Goal: Task Accomplishment & Management: Manage account settings

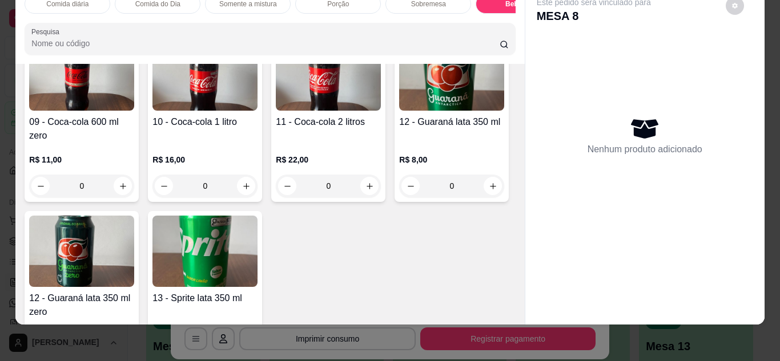
scroll to position [2125, 0]
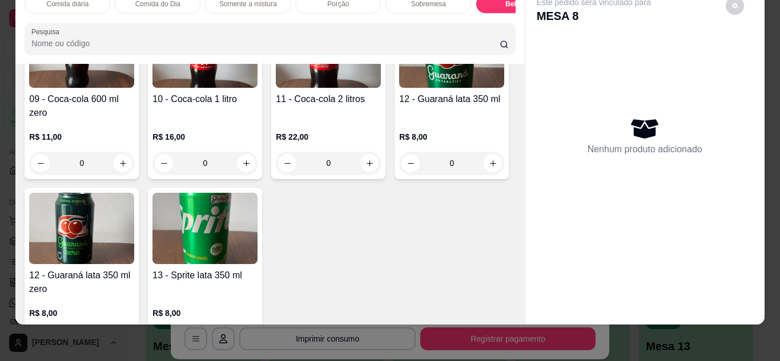
click at [134, 88] on img at bounding box center [81, 52] width 105 height 71
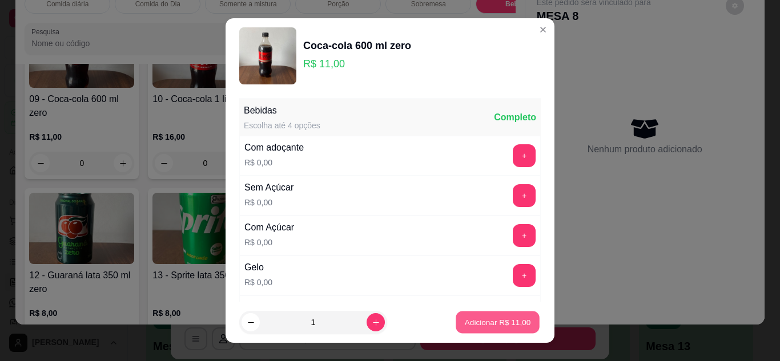
click at [487, 314] on button "Adicionar R$ 11,00" at bounding box center [497, 323] width 84 height 22
type input "1"
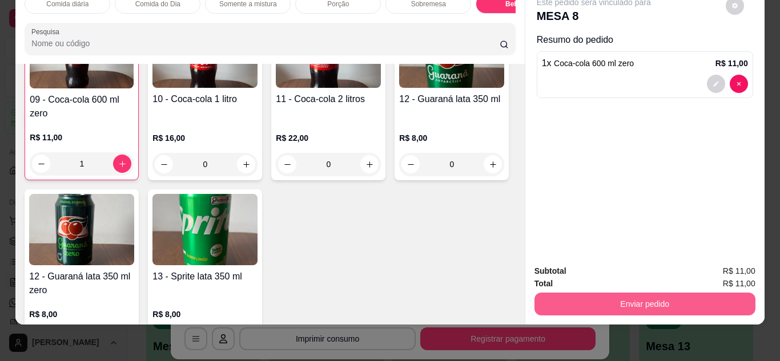
click at [594, 304] on button "Enviar pedido" at bounding box center [644, 304] width 221 height 23
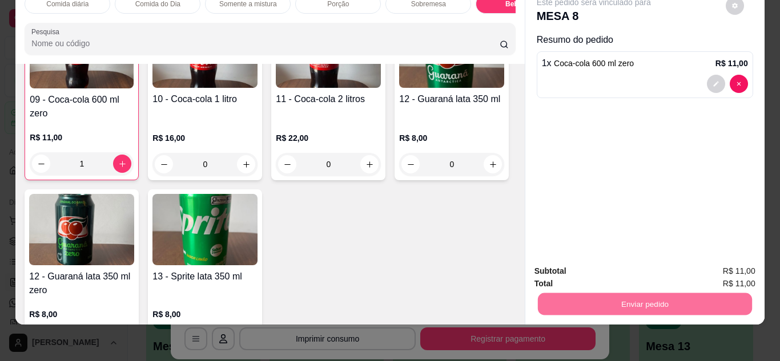
click at [597, 269] on button "Não registrar e enviar pedido" at bounding box center [606, 267] width 115 height 21
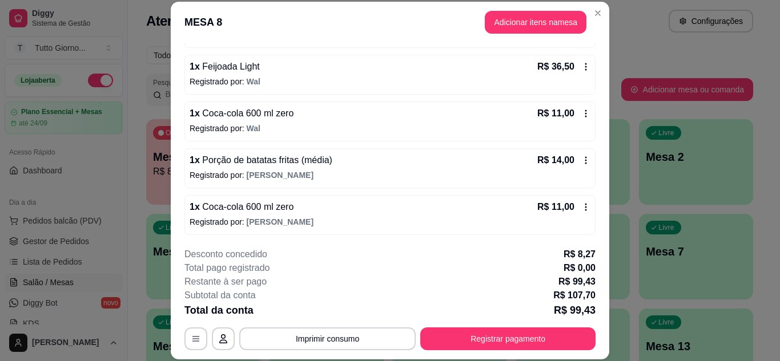
scroll to position [144, 0]
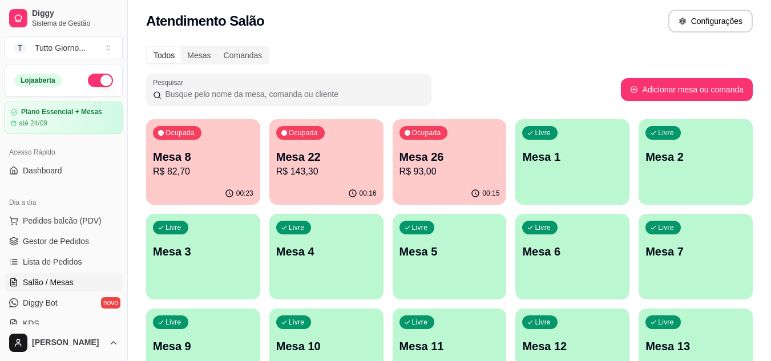
click at [461, 253] on p "Mesa 5" at bounding box center [449, 252] width 100 height 16
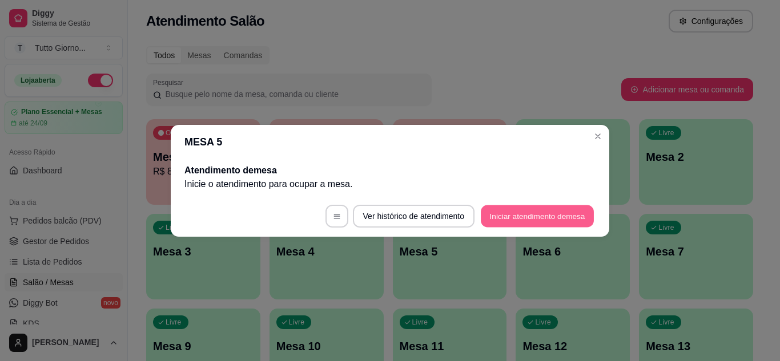
click at [520, 210] on button "Iniciar atendimento de mesa" at bounding box center [536, 216] width 113 height 22
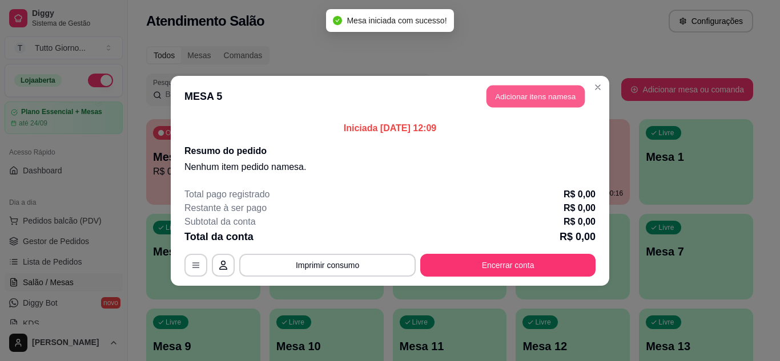
click at [538, 100] on button "Adicionar itens na mesa" at bounding box center [535, 96] width 98 height 22
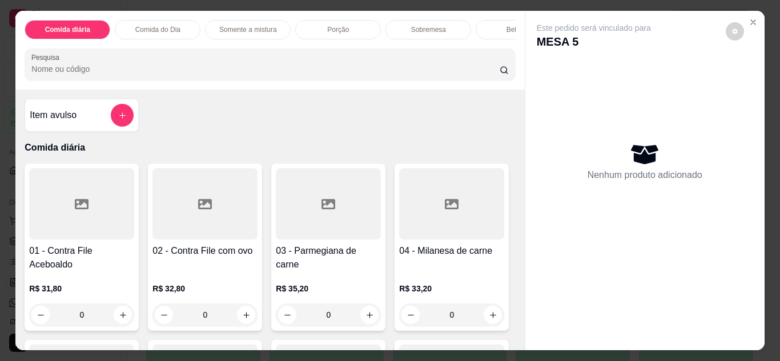
click at [366, 324] on div "0" at bounding box center [328, 315] width 105 height 23
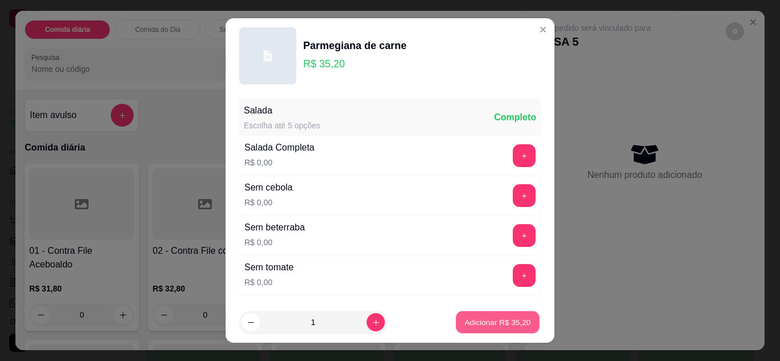
click at [495, 321] on p "Adicionar R$ 35,20" at bounding box center [498, 322] width 66 height 11
type input "1"
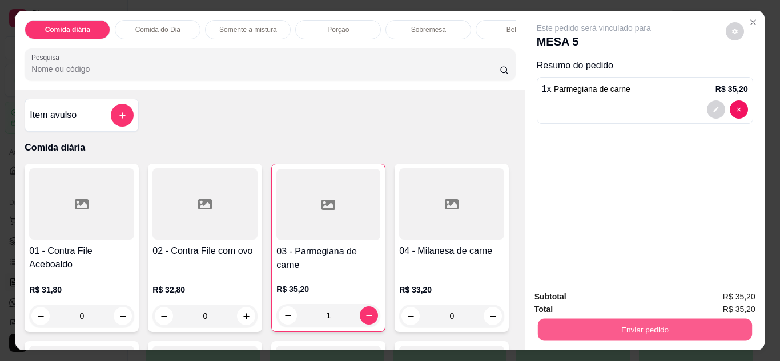
click at [655, 322] on button "Enviar pedido" at bounding box center [644, 330] width 214 height 22
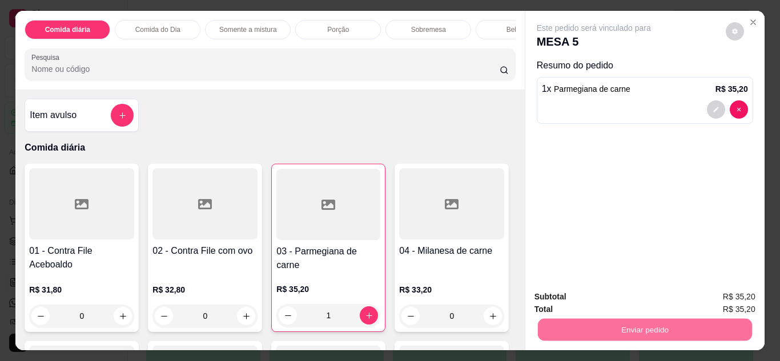
click at [645, 298] on button "Não registrar e enviar pedido" at bounding box center [606, 297] width 115 height 21
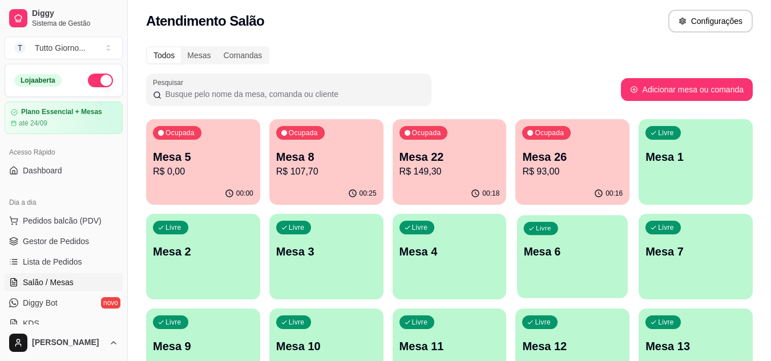
click at [583, 249] on p "Mesa 6" at bounding box center [573, 251] width 98 height 15
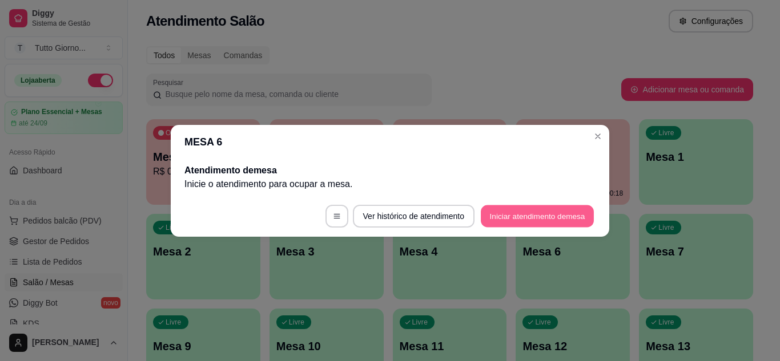
click at [566, 220] on button "Iniciar atendimento de mesa" at bounding box center [536, 216] width 113 height 22
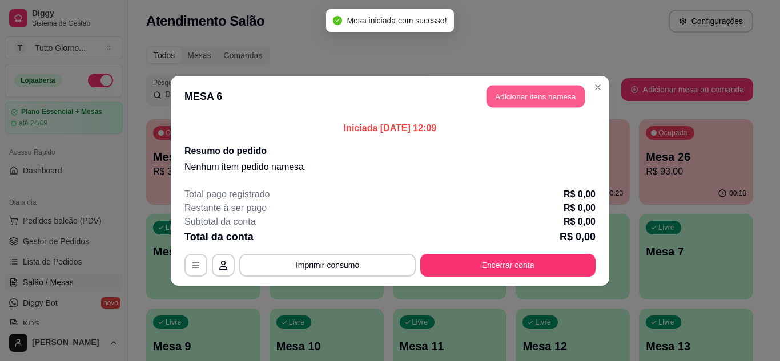
click at [564, 99] on button "Adicionar itens na mesa" at bounding box center [535, 96] width 98 height 22
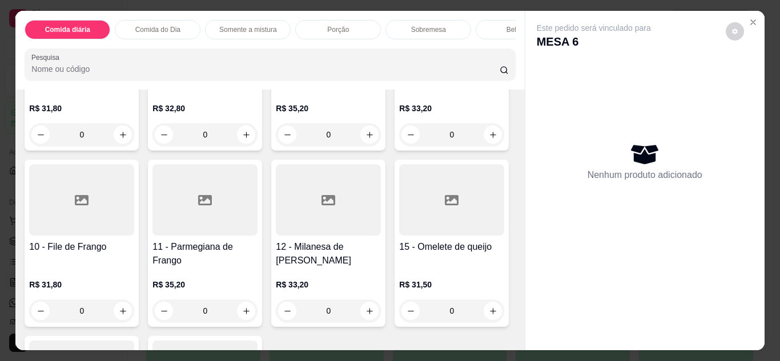
scroll to position [183, 0]
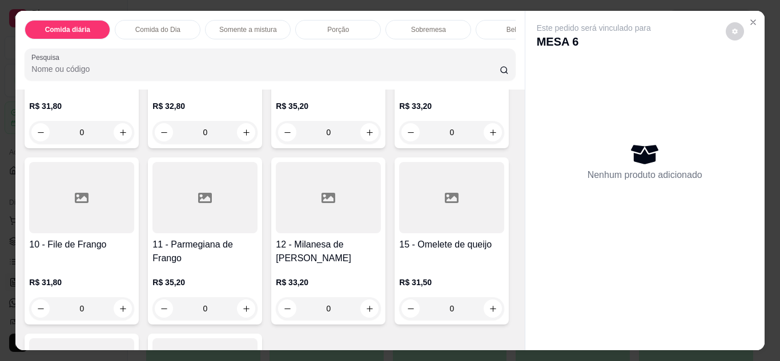
click at [257, 317] on div "0" at bounding box center [204, 308] width 105 height 23
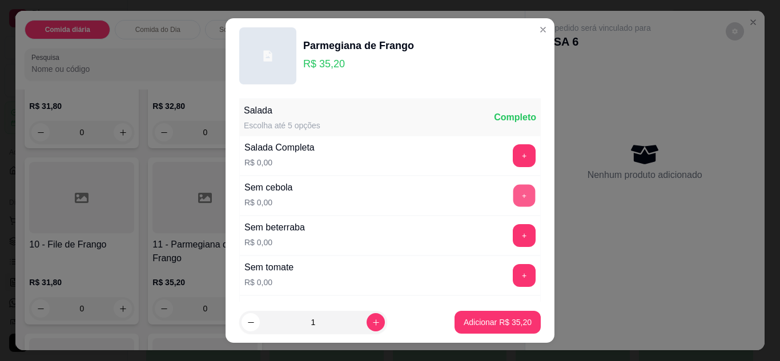
click at [513, 196] on button "+" at bounding box center [524, 195] width 22 height 22
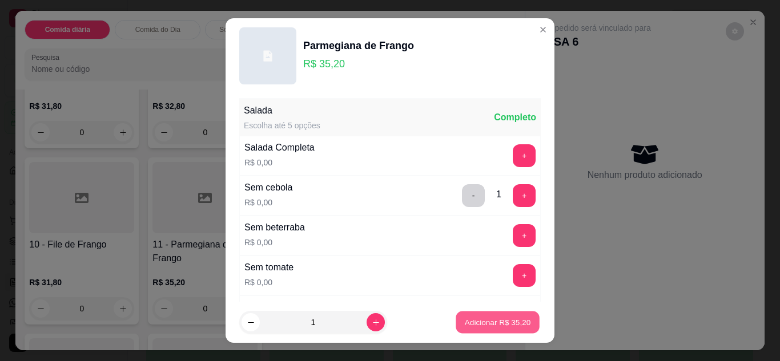
click at [488, 316] on button "Adicionar R$ 35,20" at bounding box center [497, 323] width 84 height 22
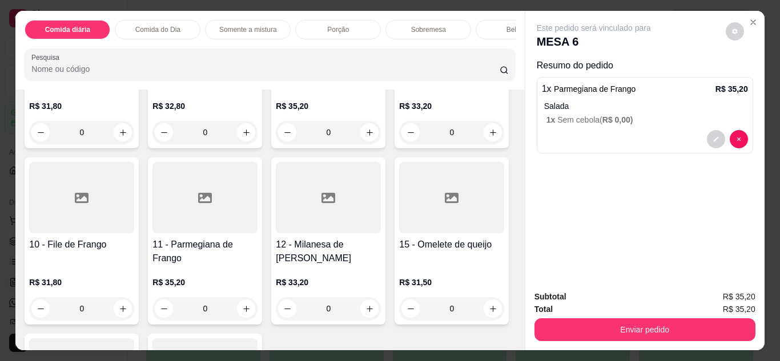
click at [488, 30] on div "Bebidas" at bounding box center [518, 29] width 86 height 19
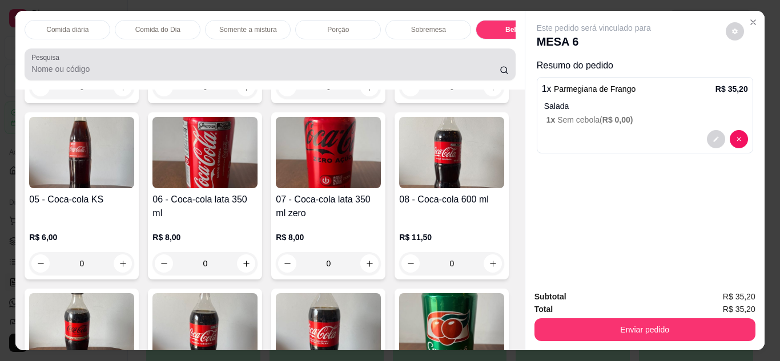
scroll to position [30, 0]
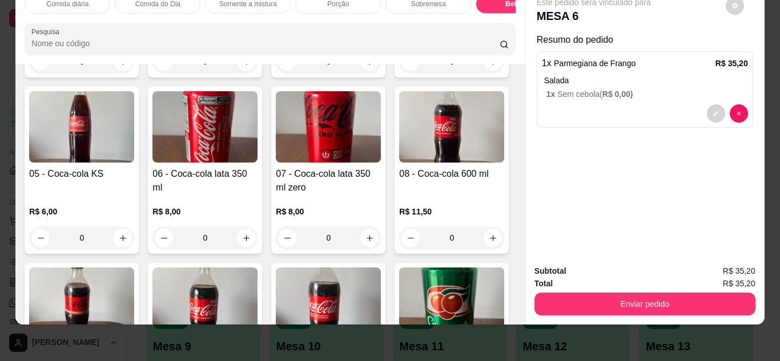
click at [134, 163] on img at bounding box center [81, 126] width 105 height 71
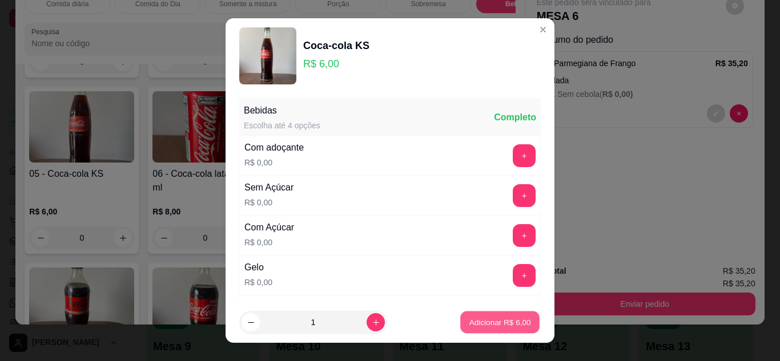
click at [479, 319] on p "Adicionar R$ 6,00" at bounding box center [500, 322] width 62 height 11
type input "1"
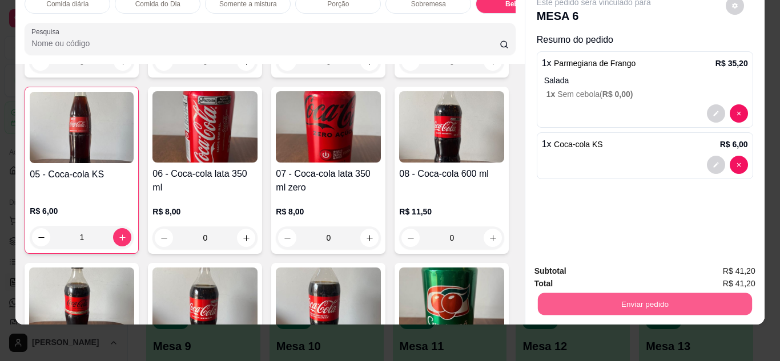
click at [618, 300] on button "Enviar pedido" at bounding box center [644, 304] width 214 height 22
click at [617, 267] on button "Não registrar e enviar pedido" at bounding box center [606, 268] width 119 height 22
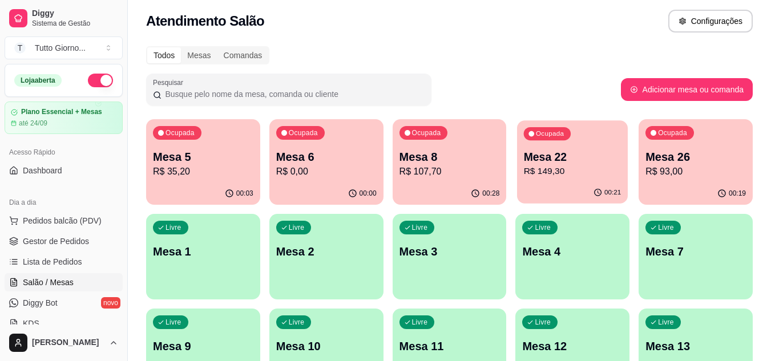
click at [583, 138] on div "Ocupada Mesa 22 R$ 149,30" at bounding box center [572, 151] width 111 height 62
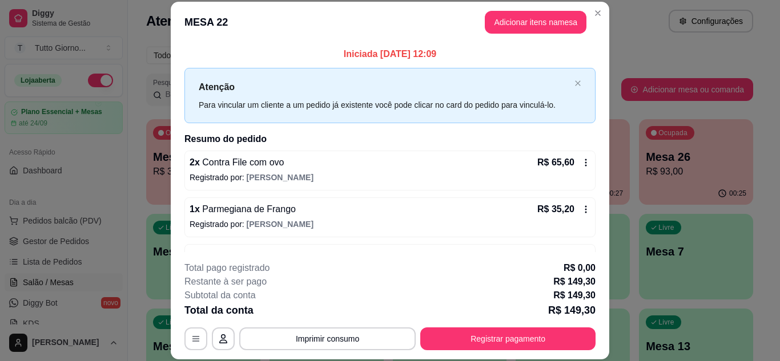
scroll to position [23, 0]
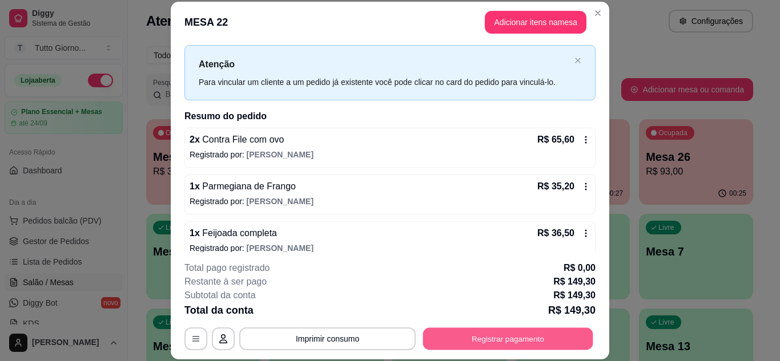
click at [493, 341] on button "Registrar pagamento" at bounding box center [508, 339] width 170 height 22
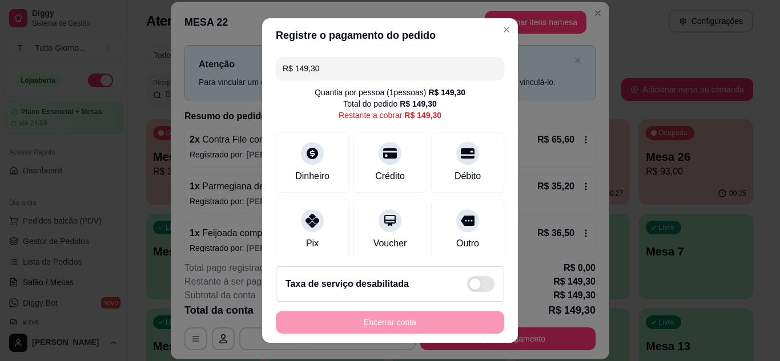
click at [328, 60] on input "R$ 149,30" at bounding box center [389, 68] width 215 height 23
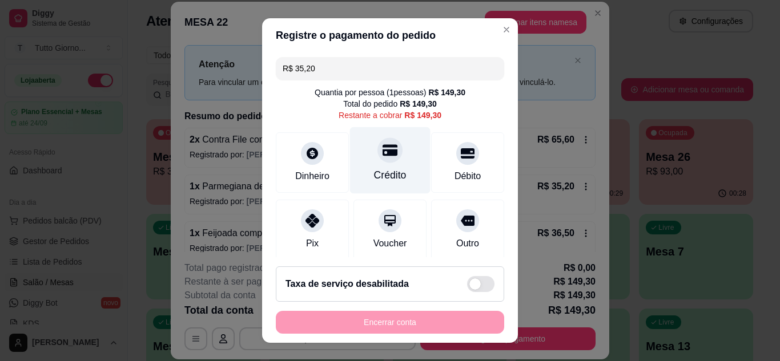
click at [373, 166] on div "Crédito" at bounding box center [390, 160] width 80 height 67
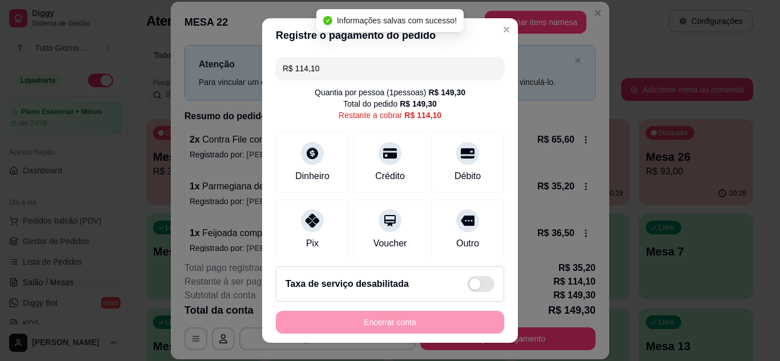
click at [330, 70] on input "R$ 114,10" at bounding box center [389, 68] width 215 height 23
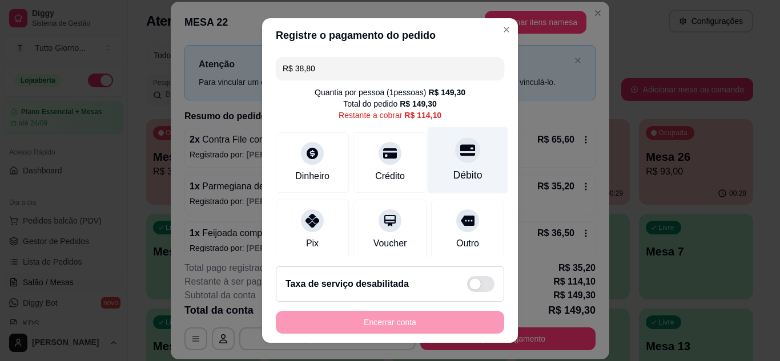
click at [453, 172] on div "Débito" at bounding box center [467, 175] width 29 height 15
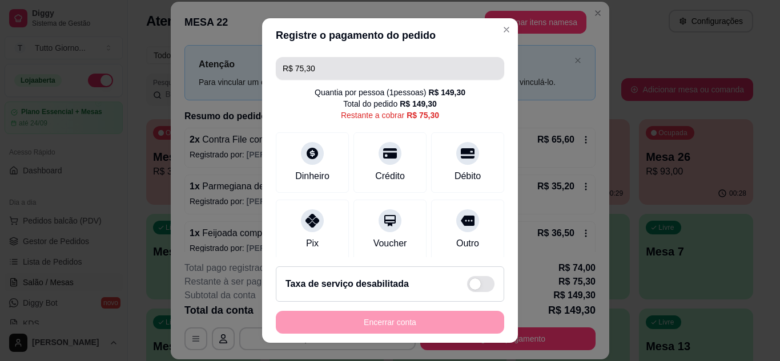
click at [345, 70] on input "R$ 75,30" at bounding box center [389, 68] width 215 height 23
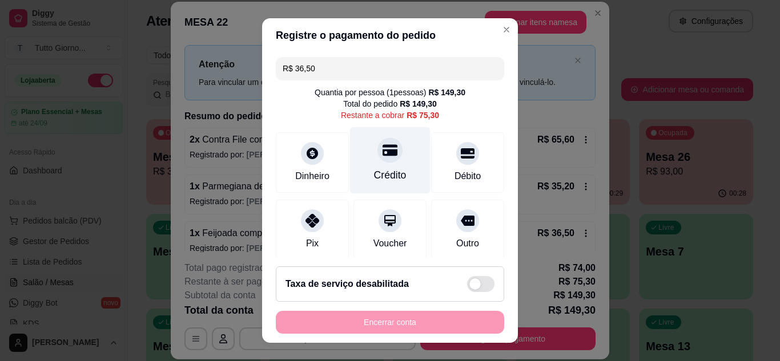
click at [378, 163] on div "Crédito" at bounding box center [390, 160] width 80 height 67
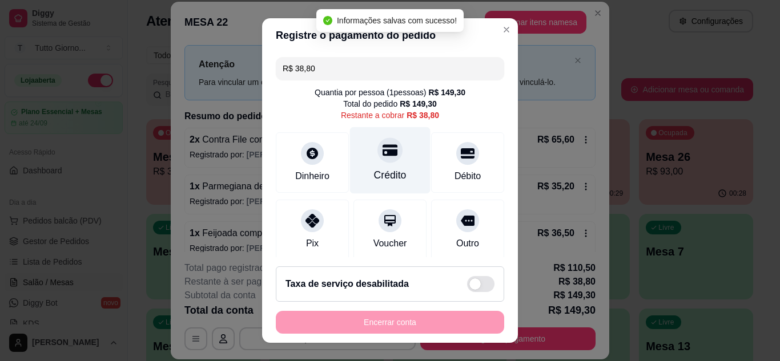
click at [378, 163] on div "Crédito" at bounding box center [390, 160] width 80 height 67
type input "R$ 0,00"
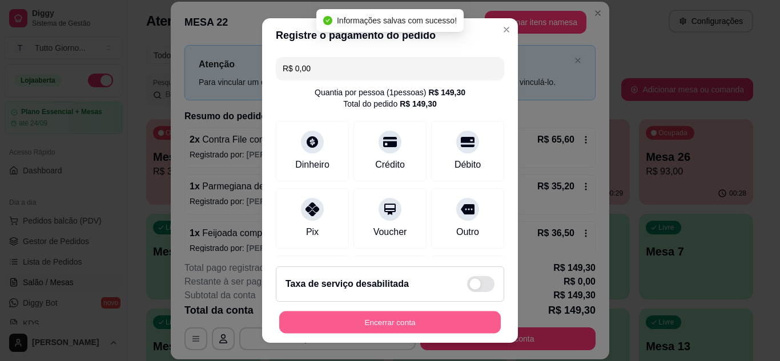
click at [366, 330] on button "Encerrar conta" at bounding box center [389, 323] width 221 height 22
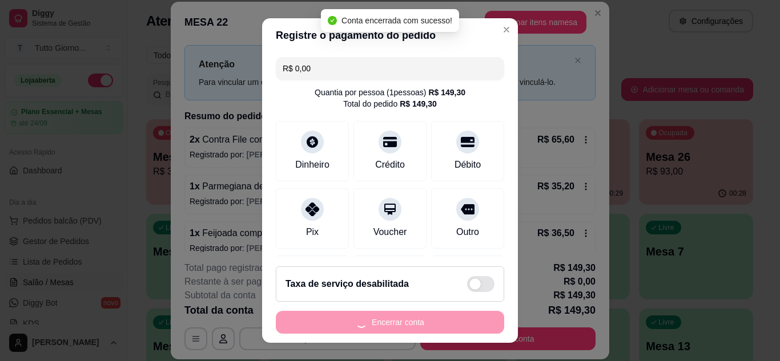
scroll to position [0, 0]
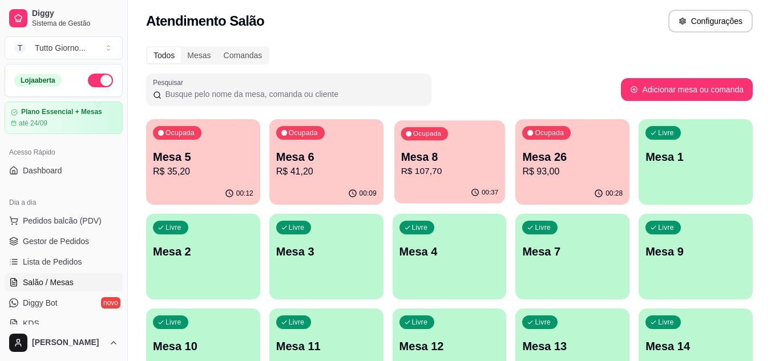
click at [462, 201] on div "00:37" at bounding box center [449, 193] width 111 height 22
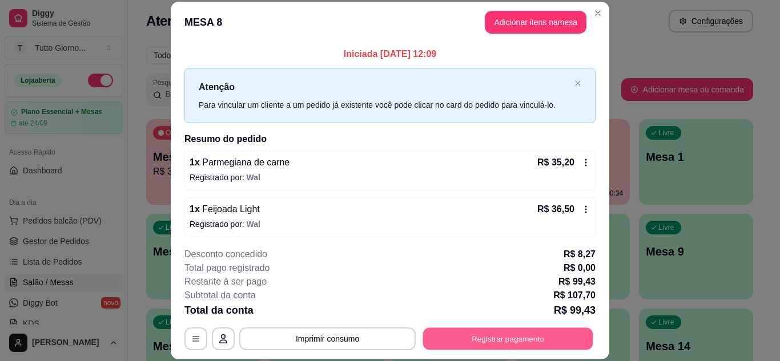
click at [524, 330] on button "Registrar pagamento" at bounding box center [508, 339] width 170 height 22
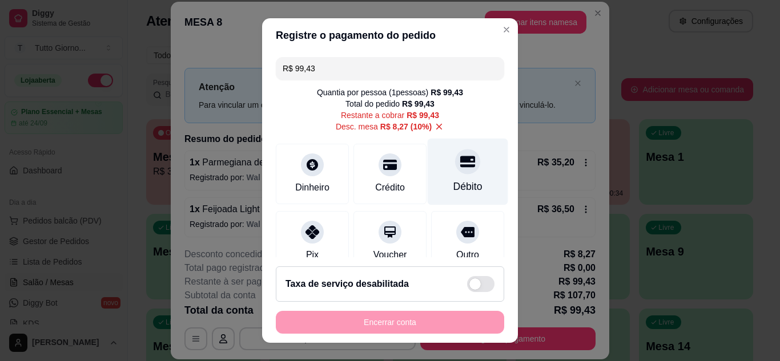
click at [459, 180] on div "Débito" at bounding box center [467, 186] width 29 height 15
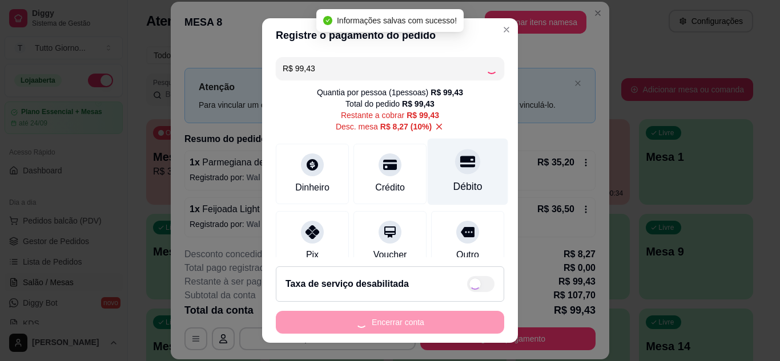
type input "R$ 0,00"
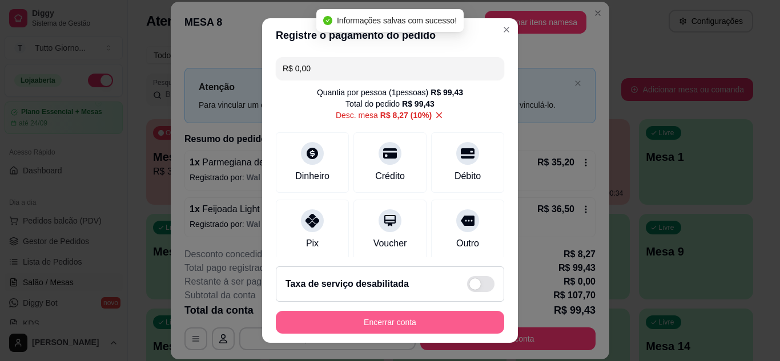
click at [382, 326] on button "Encerrar conta" at bounding box center [390, 322] width 228 height 23
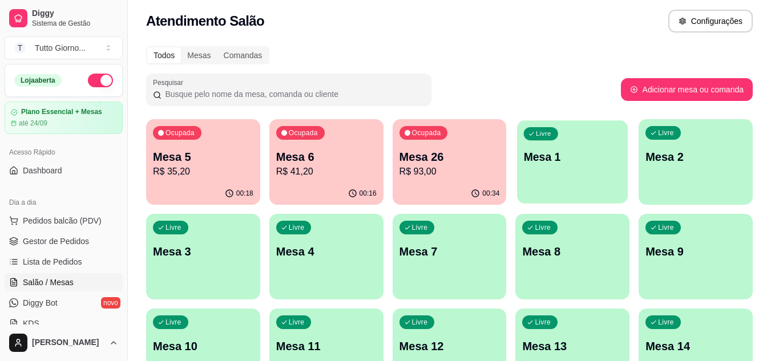
click at [577, 157] on p "Mesa 1" at bounding box center [573, 157] width 98 height 15
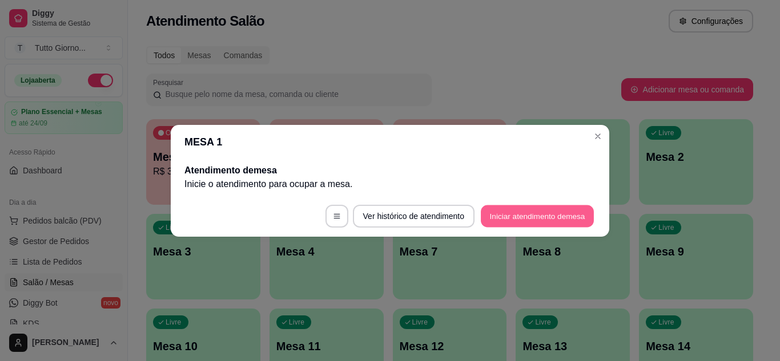
click at [538, 214] on button "Iniciar atendimento de mesa" at bounding box center [536, 216] width 113 height 22
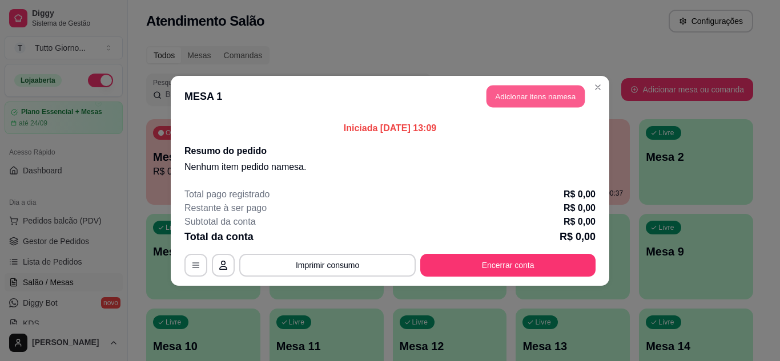
click at [538, 97] on button "Adicionar itens na mesa" at bounding box center [535, 96] width 98 height 22
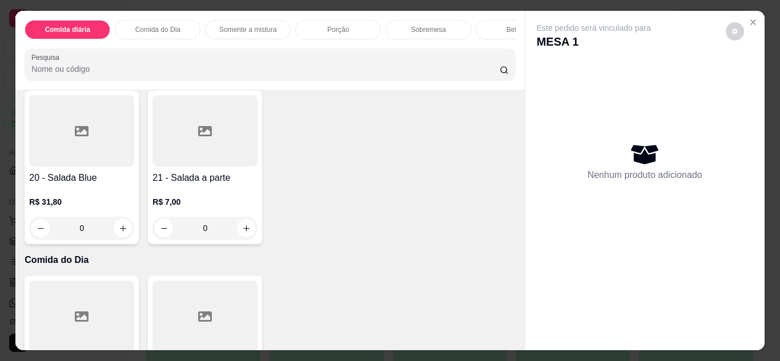
scroll to position [442, 0]
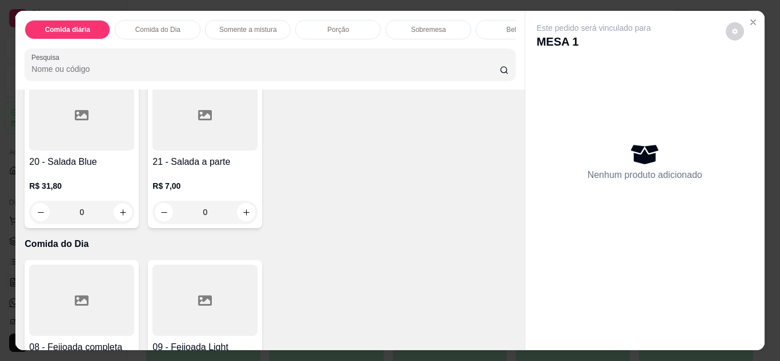
click at [399, 61] on div "0" at bounding box center [451, 49] width 105 height 23
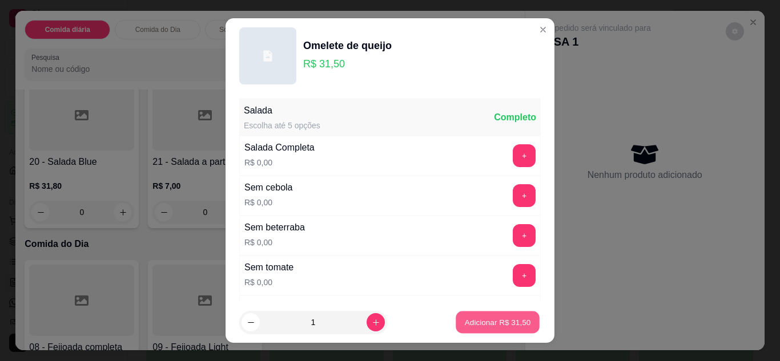
click at [471, 321] on p "Adicionar R$ 31,50" at bounding box center [498, 322] width 66 height 11
type input "1"
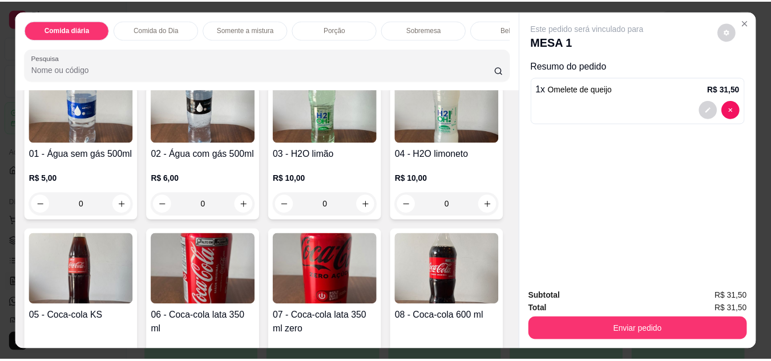
scroll to position [1766, 0]
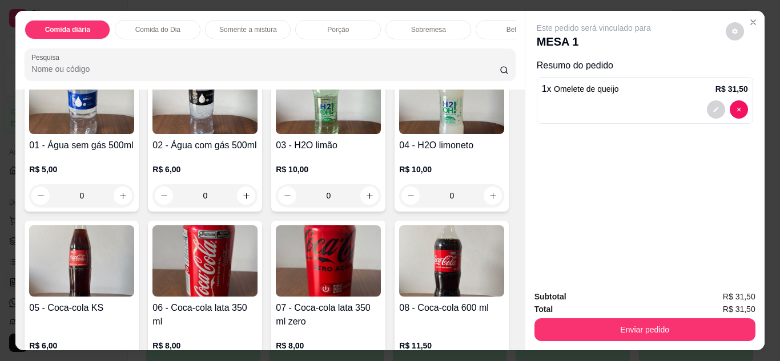
click at [95, 134] on img at bounding box center [81, 98] width 105 height 71
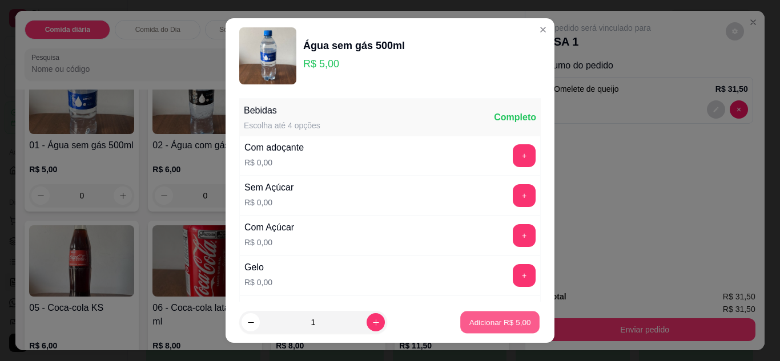
click at [469, 325] on p "Adicionar R$ 5,00" at bounding box center [500, 322] width 62 height 11
type input "1"
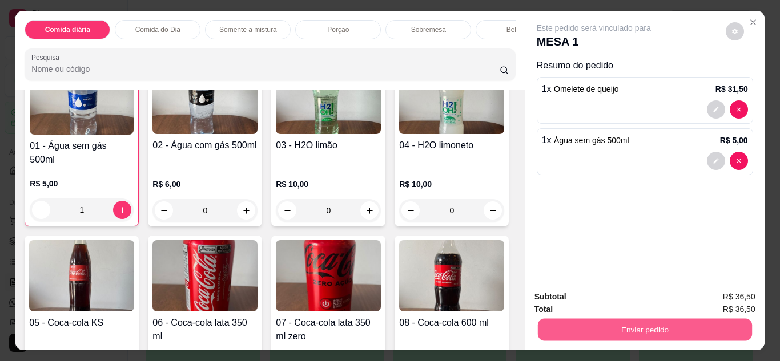
click at [625, 330] on button "Enviar pedido" at bounding box center [644, 330] width 214 height 22
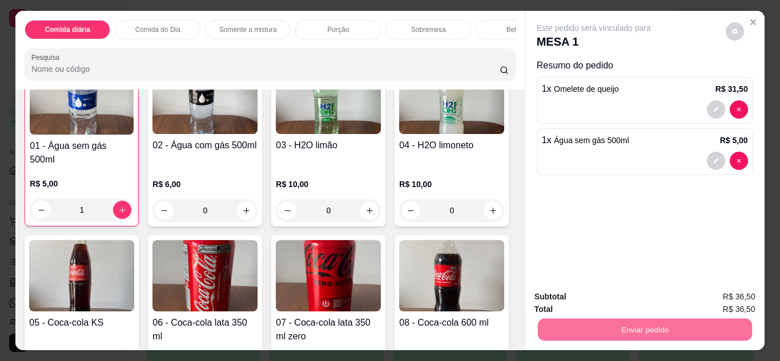
click at [624, 301] on button "Não registrar e enviar pedido" at bounding box center [606, 297] width 115 height 21
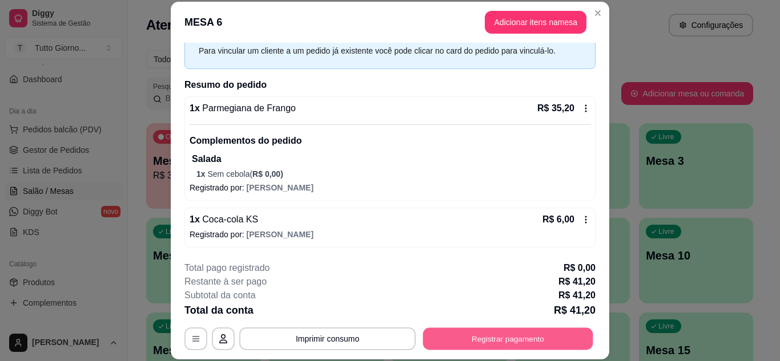
click at [516, 336] on button "Registrar pagamento" at bounding box center [508, 339] width 170 height 22
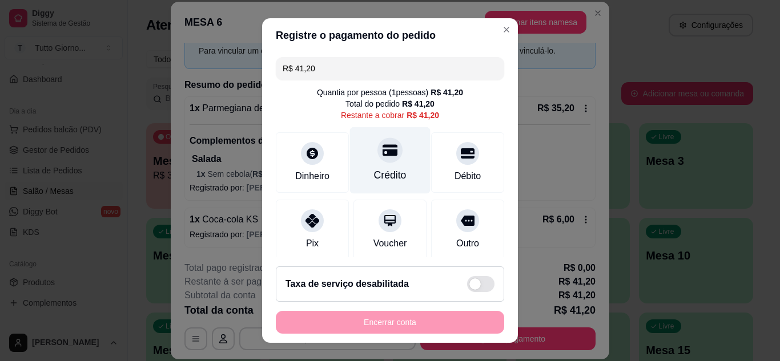
click at [377, 165] on div "Crédito" at bounding box center [390, 160] width 80 height 67
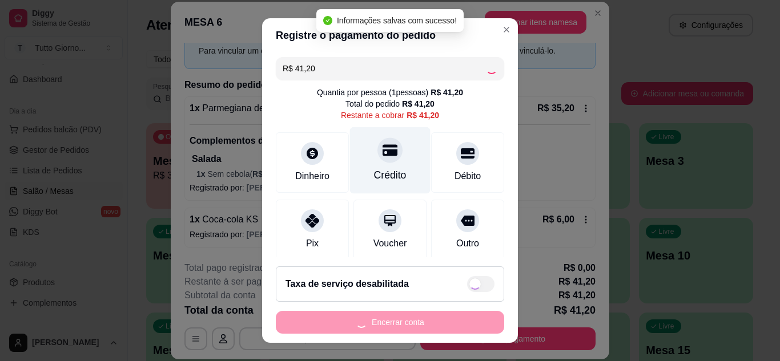
type input "R$ 0,00"
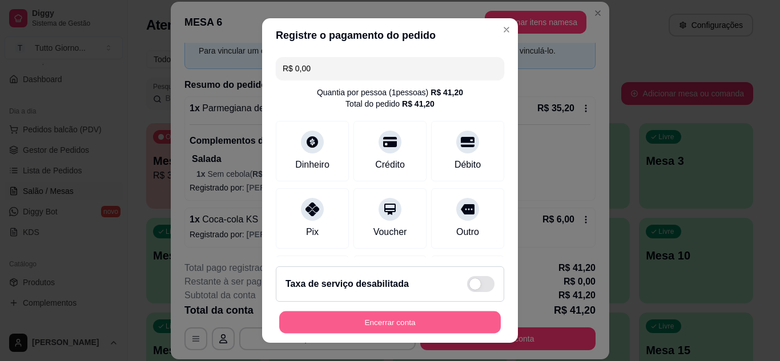
click at [367, 319] on button "Encerrar conta" at bounding box center [389, 323] width 221 height 22
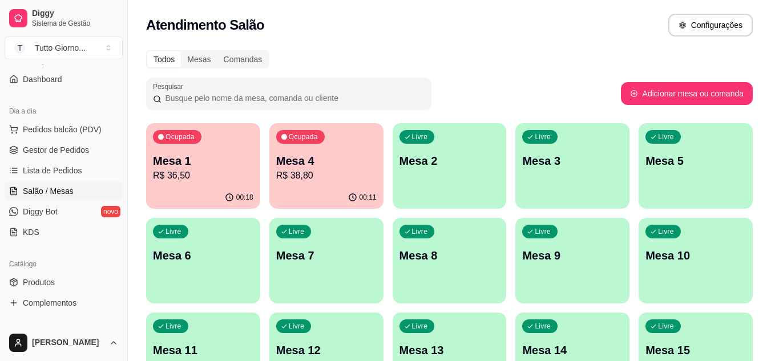
click at [192, 180] on p "R$ 36,50" at bounding box center [203, 176] width 100 height 14
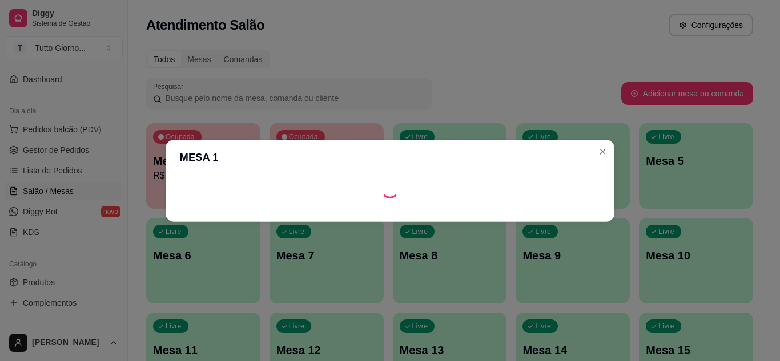
click at [192, 180] on div "Loading" at bounding box center [390, 188] width 421 height 19
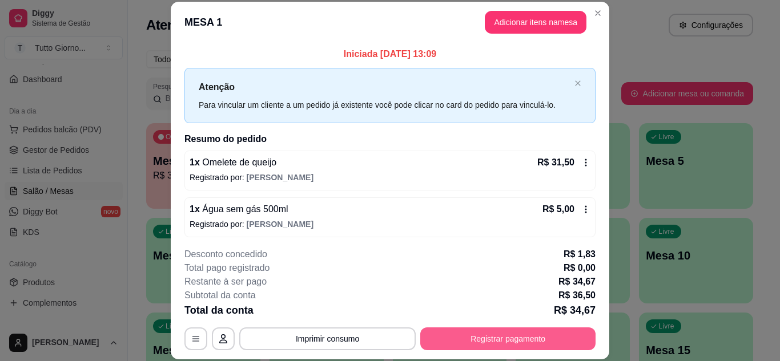
click at [488, 345] on button "Registrar pagamento" at bounding box center [507, 339] width 175 height 23
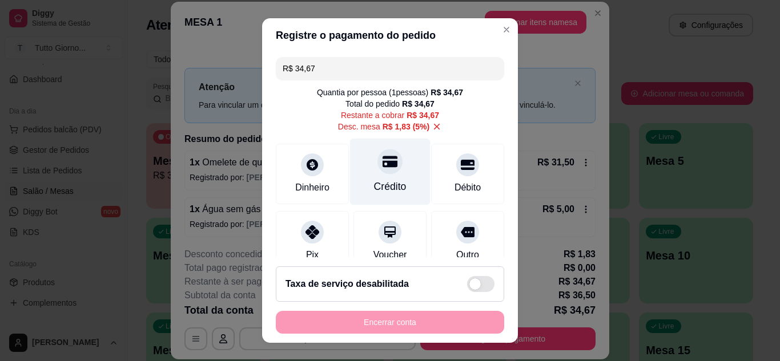
click at [367, 173] on div "Crédito" at bounding box center [390, 171] width 80 height 67
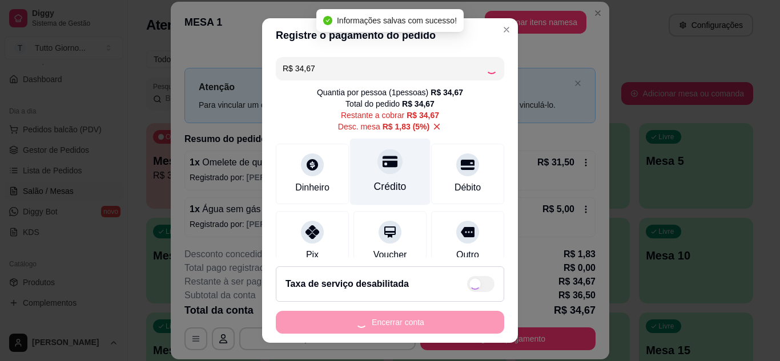
type input "R$ 0,00"
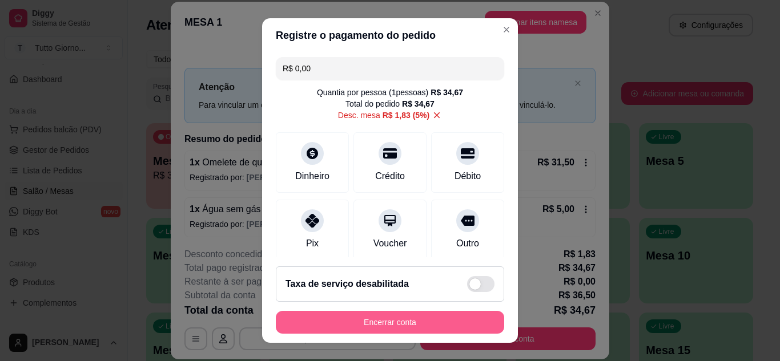
click at [383, 325] on button "Encerrar conta" at bounding box center [390, 322] width 228 height 23
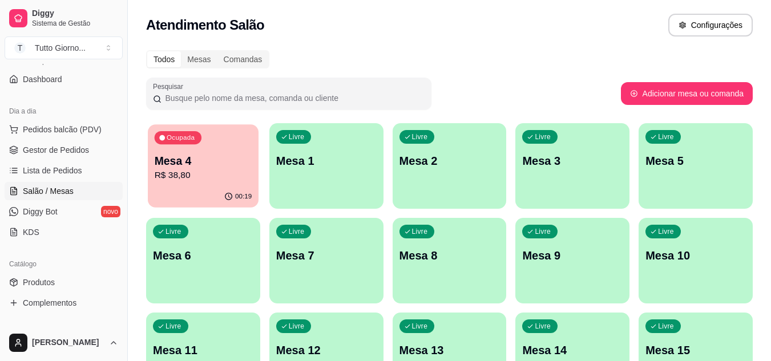
click at [225, 160] on p "Mesa 4" at bounding box center [204, 161] width 98 height 15
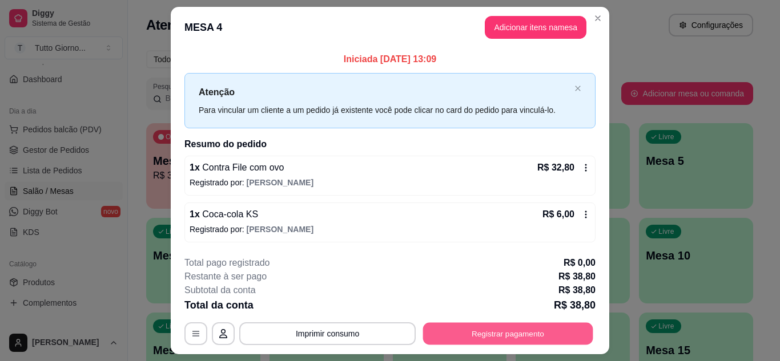
click at [497, 330] on button "Registrar pagamento" at bounding box center [508, 334] width 170 height 22
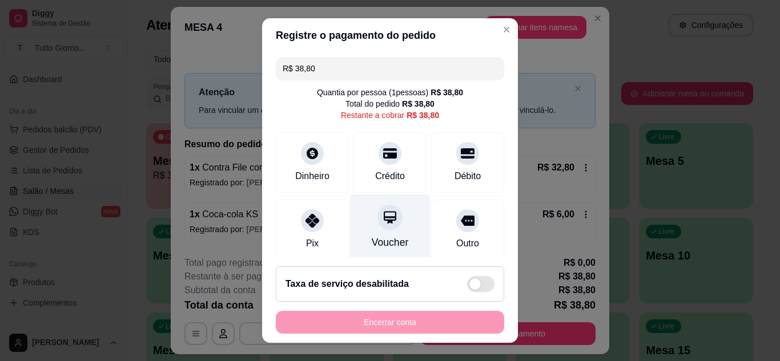
click at [381, 228] on div at bounding box center [389, 217] width 25 height 25
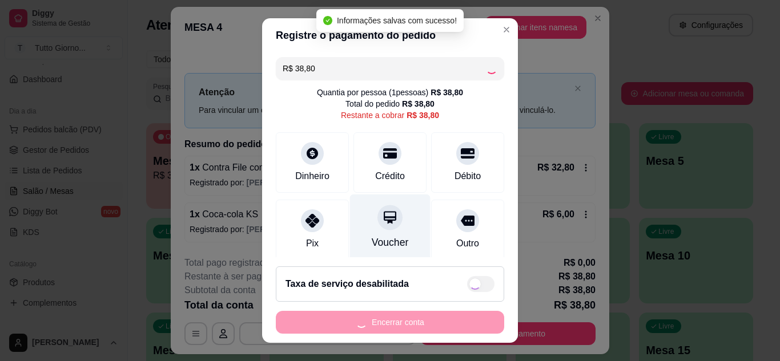
type input "R$ 0,00"
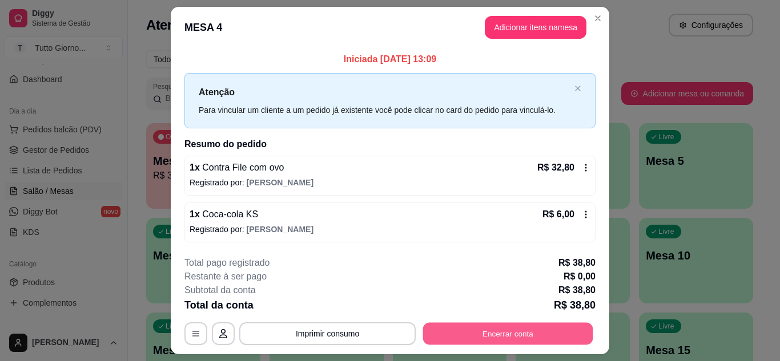
click at [502, 334] on button "Encerrar conta" at bounding box center [508, 334] width 170 height 22
click at [512, 337] on button "Encerrar conta" at bounding box center [508, 334] width 170 height 22
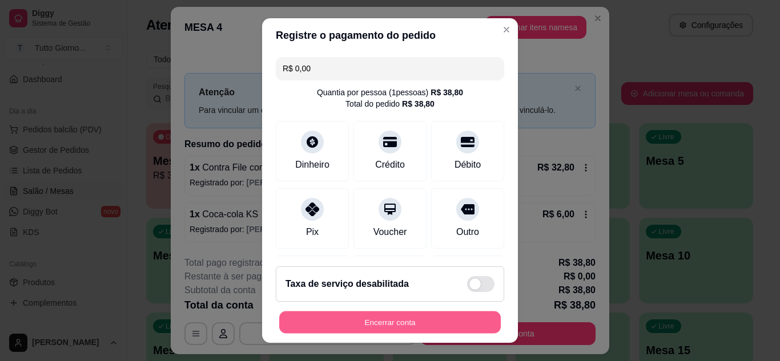
click at [458, 320] on button "Encerrar conta" at bounding box center [389, 323] width 221 height 22
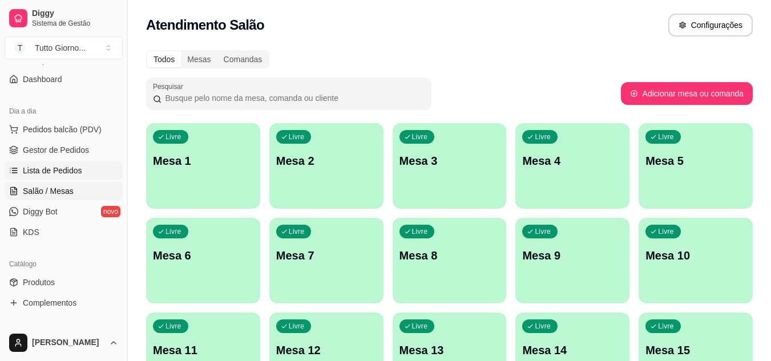
click at [78, 175] on span "Lista de Pedidos" at bounding box center [52, 170] width 59 height 11
click at [70, 169] on span "Lista de Pedidos" at bounding box center [52, 170] width 59 height 11
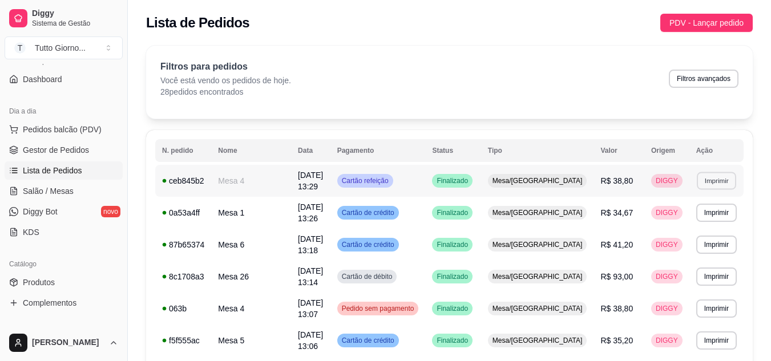
click at [722, 176] on button "Imprimir" at bounding box center [716, 181] width 39 height 18
click at [707, 225] on button "IMPRESSORA CAIXA" at bounding box center [695, 221] width 81 height 18
click at [54, 193] on span "Salão / Mesas" at bounding box center [48, 190] width 51 height 11
